Goal: Task Accomplishment & Management: Use online tool/utility

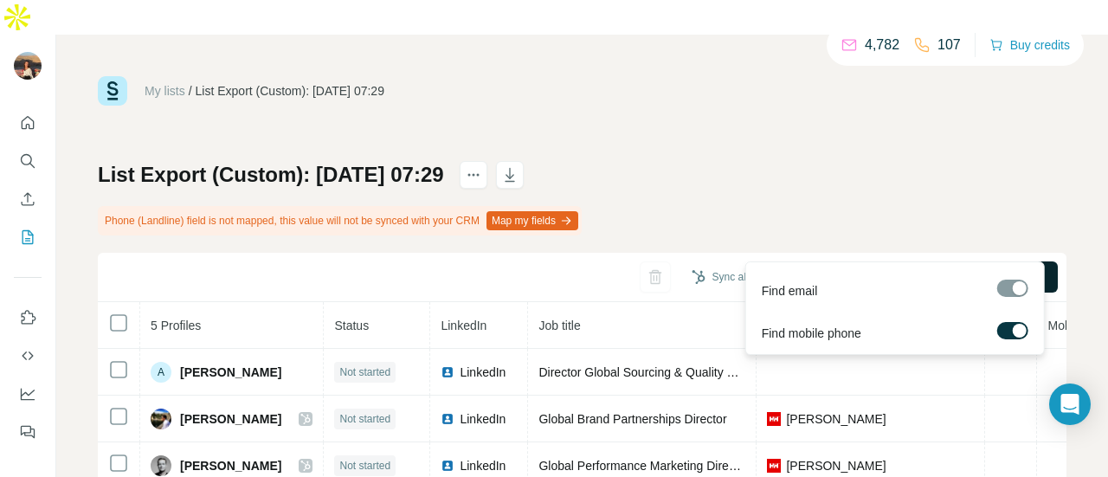
click at [883, 268] on span "Find all emails & mobiles (5)" at bounding box center [959, 276] width 152 height 17
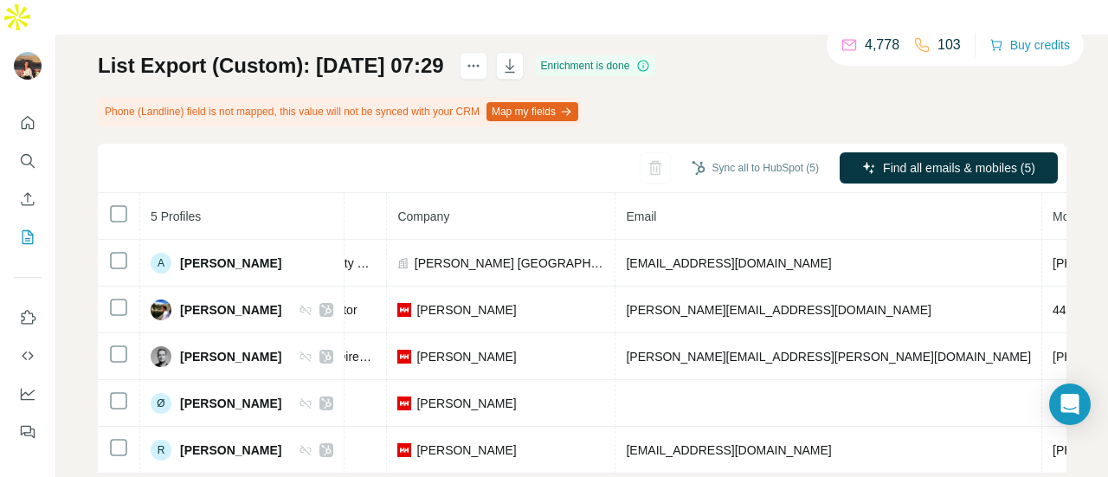
scroll to position [0, 391]
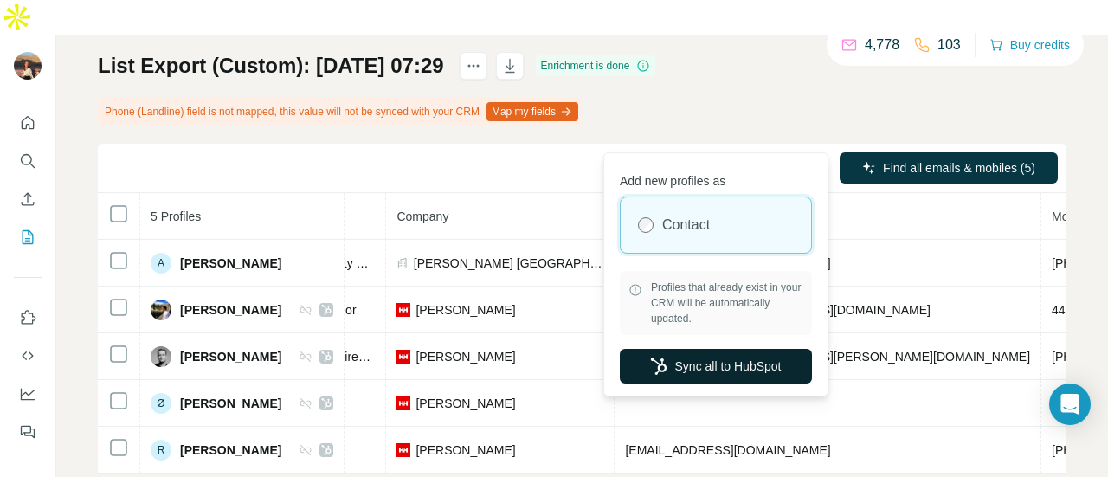
click at [753, 372] on button "Sync all to HubSpot" at bounding box center [716, 366] width 192 height 35
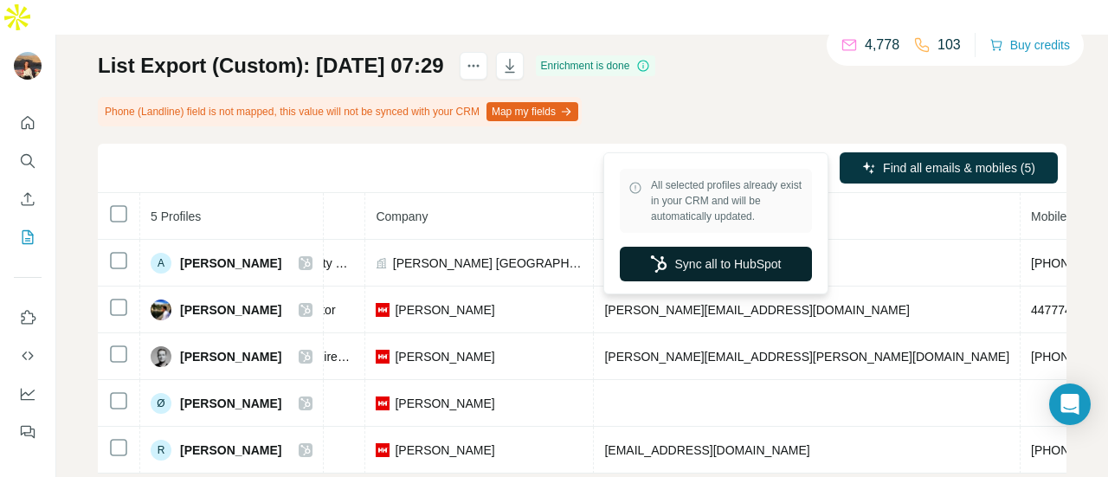
click at [748, 275] on button "Sync all to HubSpot" at bounding box center [716, 264] width 192 height 35
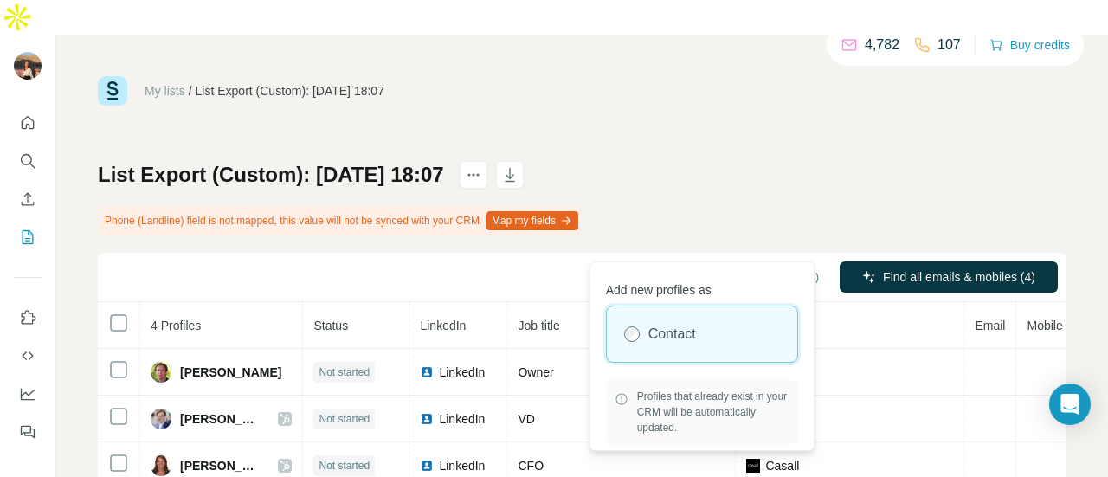
scroll to position [0, 211]
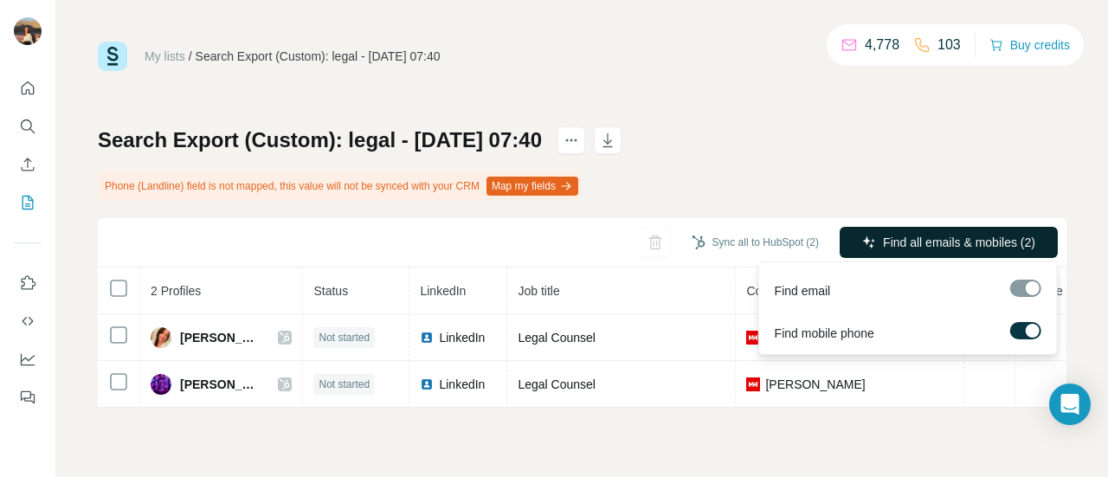
click at [917, 227] on button "Find all emails & mobiles (2)" at bounding box center [949, 242] width 218 height 31
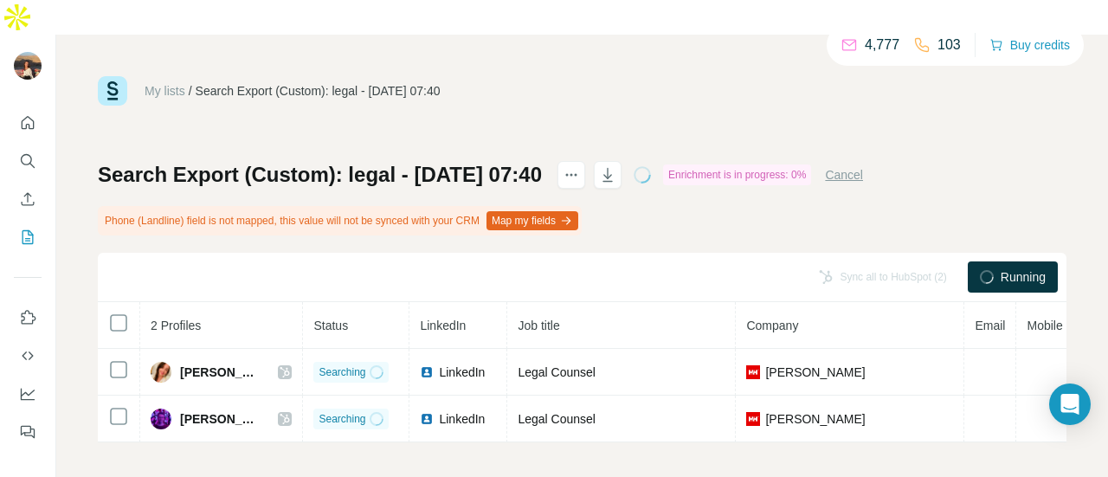
scroll to position [0, 128]
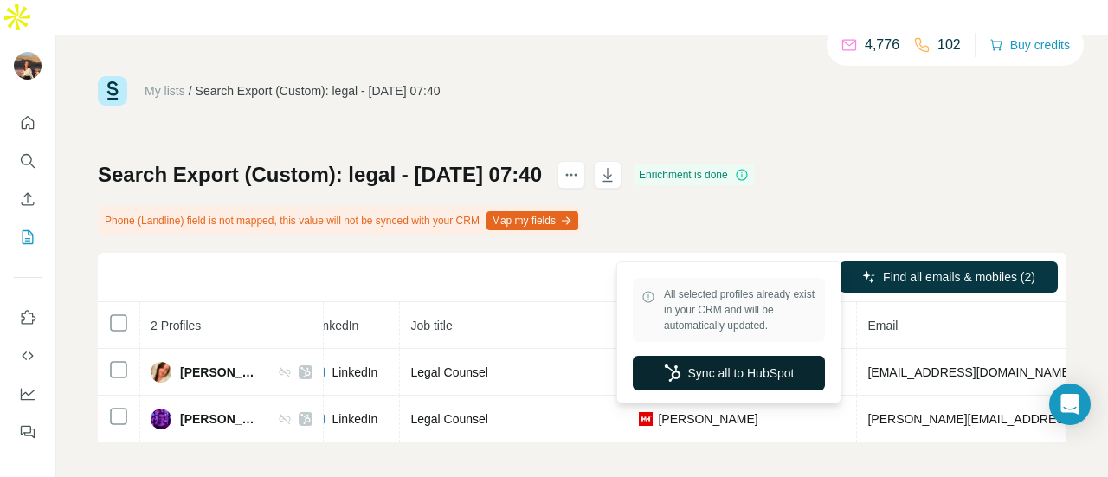
click at [772, 372] on button "Sync all to HubSpot" at bounding box center [729, 373] width 192 height 35
